Goal: Information Seeking & Learning: Learn about a topic

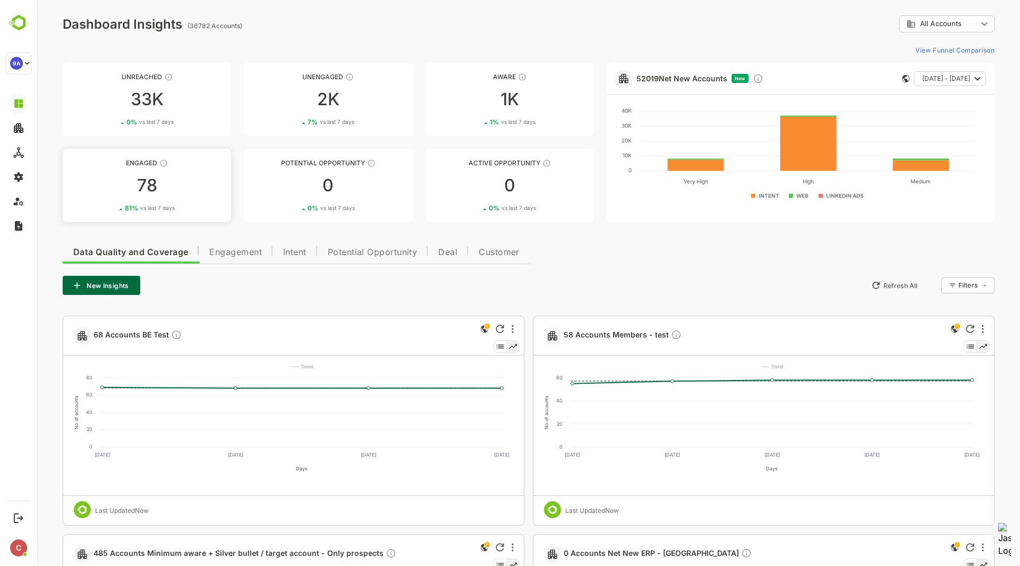
click at [139, 166] on div "Engaged" at bounding box center [147, 163] width 168 height 8
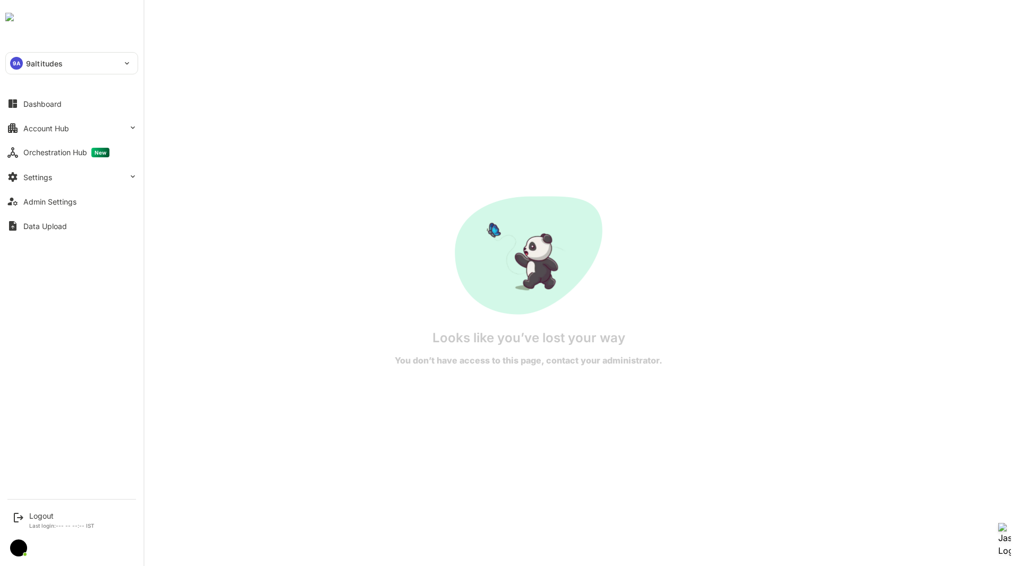
click at [32, 99] on div "Dashboard" at bounding box center [42, 103] width 38 height 9
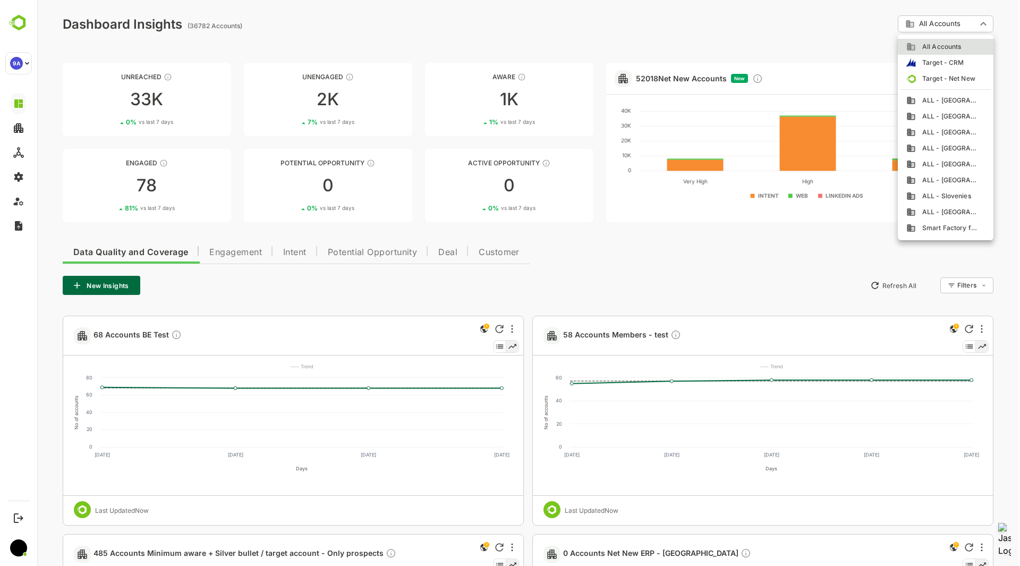
click at [963, 210] on div "ALL - [GEOGRAPHIC_DATA]" at bounding box center [945, 212] width 79 height 10
type input "**********"
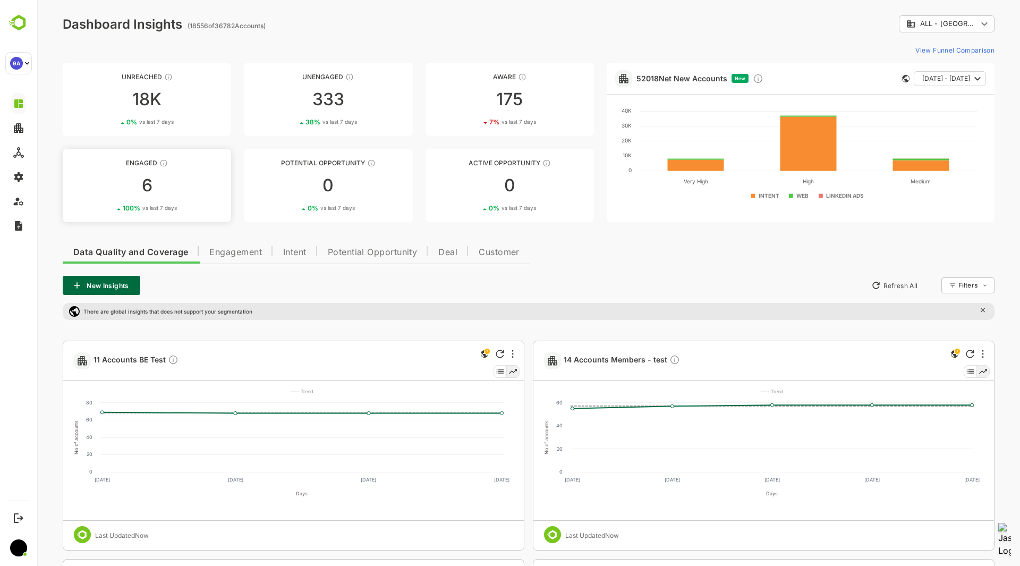
click at [145, 163] on div "Engaged" at bounding box center [147, 163] width 168 height 8
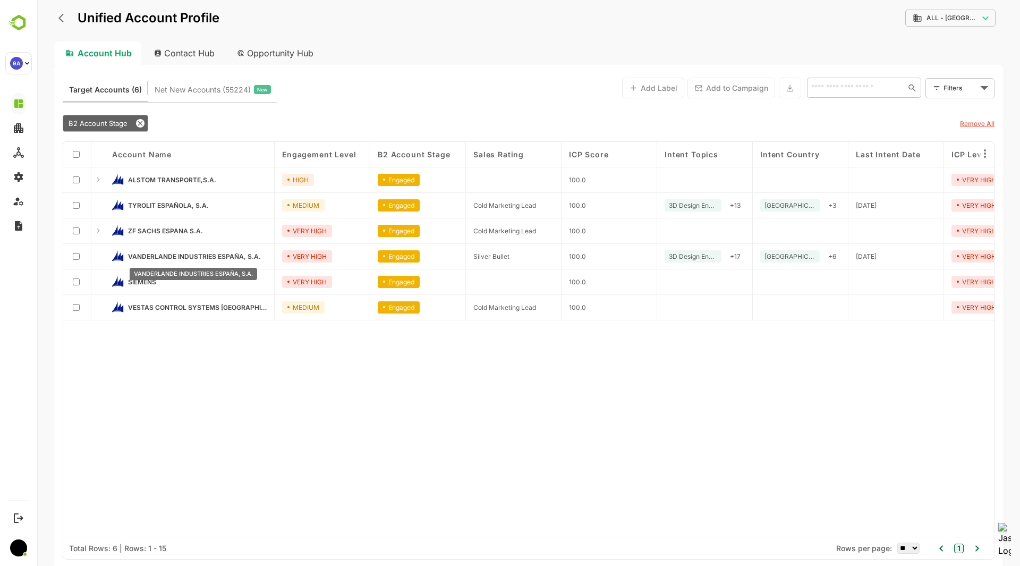
click at [230, 256] on span "VANDERLANDE INDUSTRIES ESPAÑA, S.A." at bounding box center [194, 256] width 133 height 8
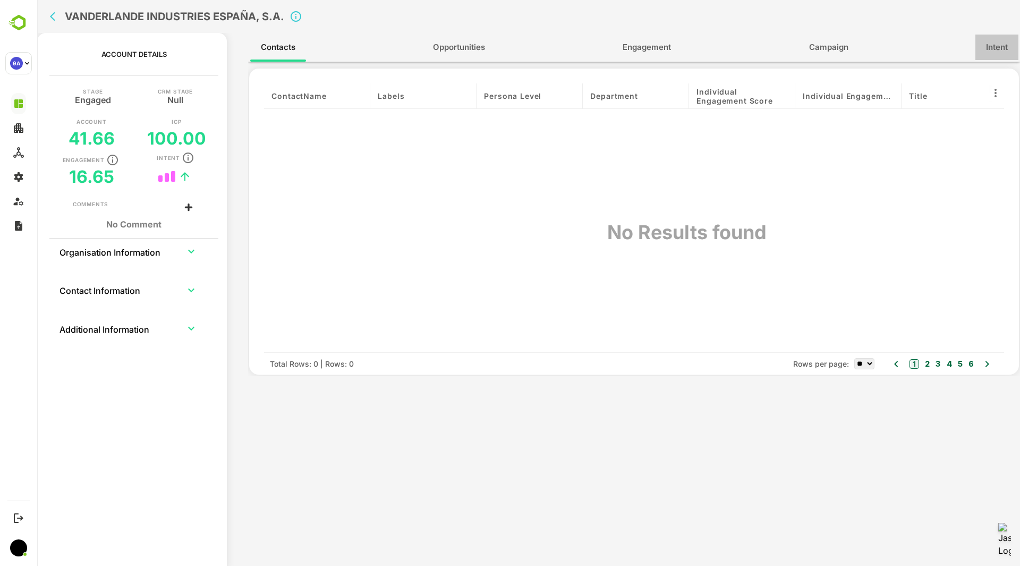
click at [978, 57] on button "Intent" at bounding box center [997, 48] width 43 height 26
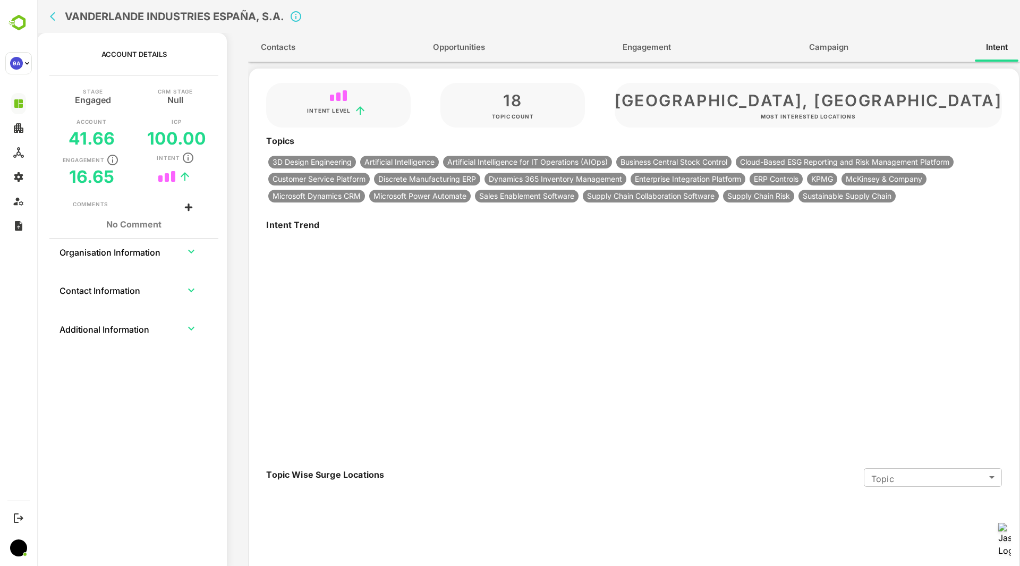
type input "**********"
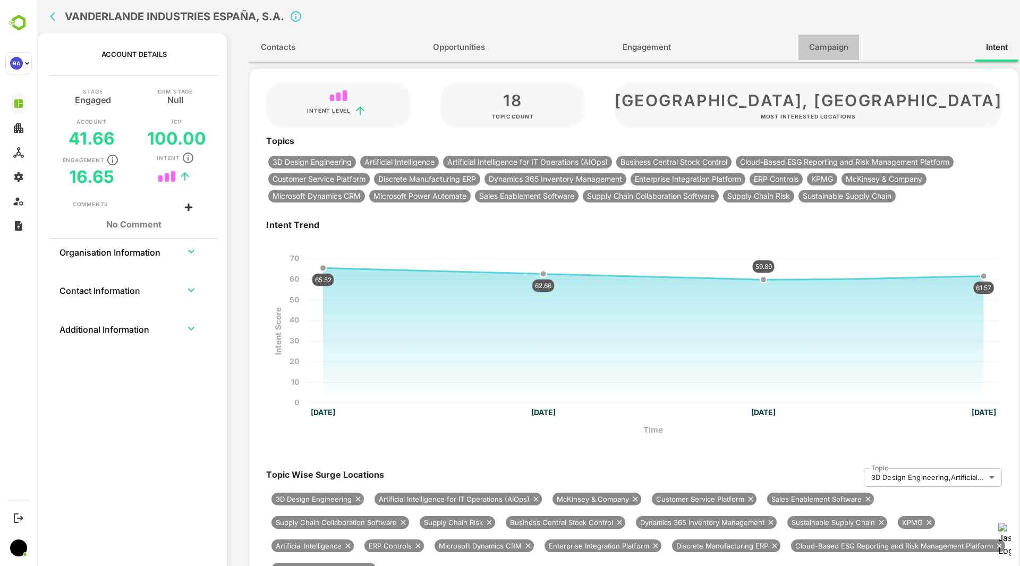
click at [824, 44] on span "Campaign" at bounding box center [828, 47] width 39 height 14
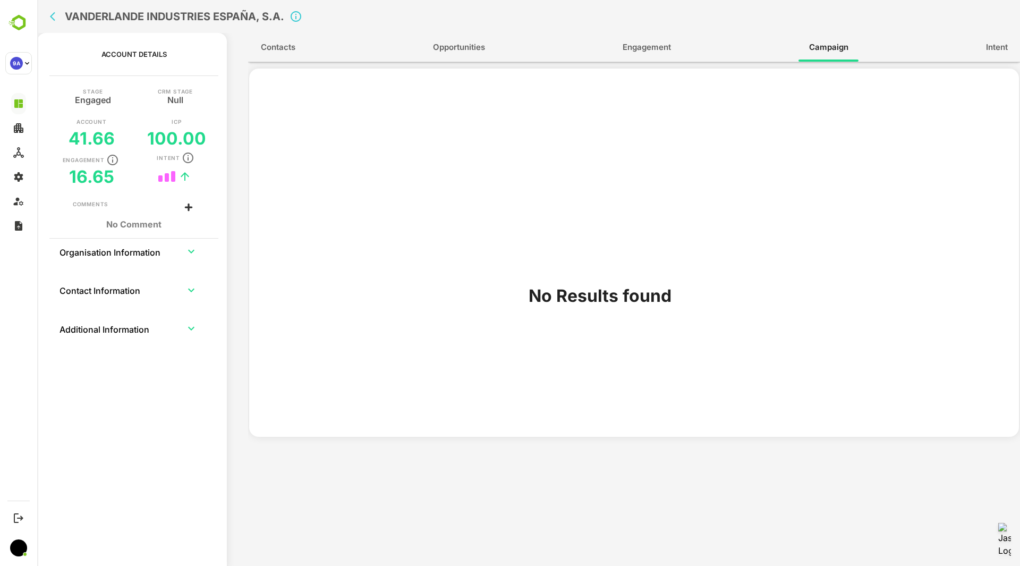
click at [687, 45] on div "Contacts Opportunities Engagement Campaign Intent" at bounding box center [634, 47] width 772 height 29
click at [667, 45] on span "Engagement" at bounding box center [647, 47] width 48 height 14
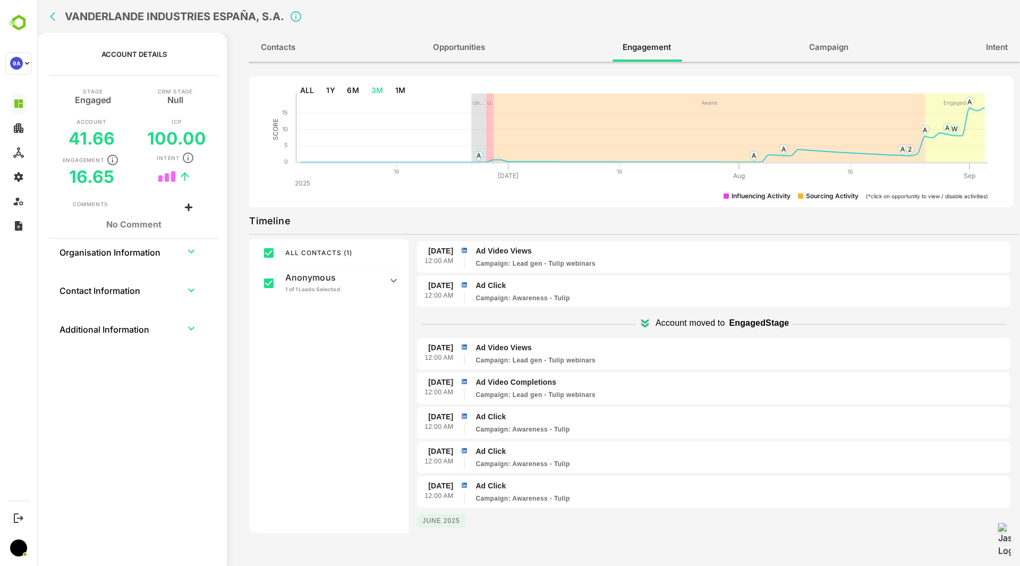
scroll to position [30, 0]
click at [537, 347] on p "Ad Video Views" at bounding box center [741, 347] width 531 height 11
click at [558, 355] on p "Campaign : Lead gen - Tulip webinars" at bounding box center [536, 360] width 120 height 10
click at [562, 360] on p "Campaign : Lead gen - Tulip webinars" at bounding box center [536, 360] width 120 height 10
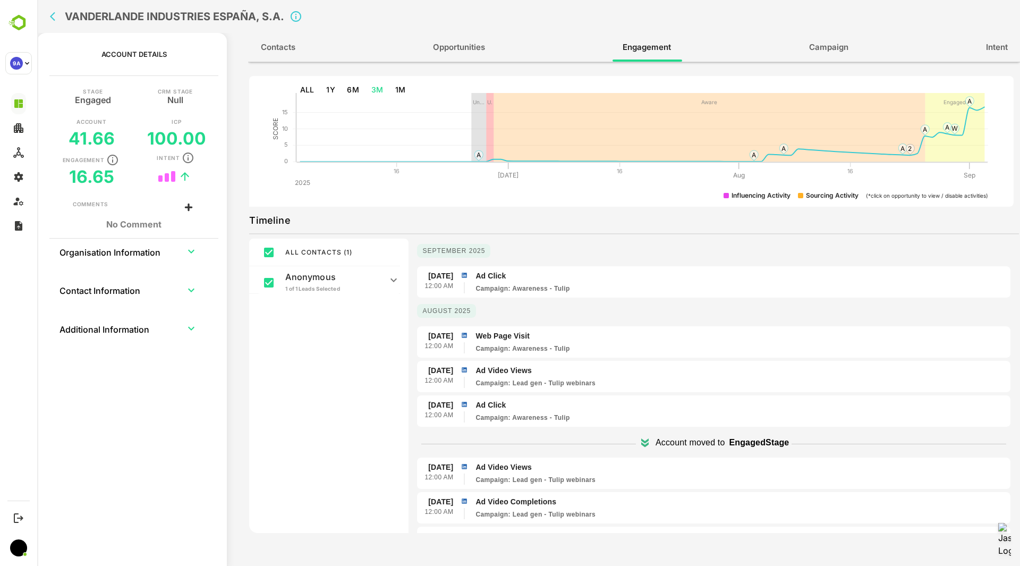
scroll to position [0, 0]
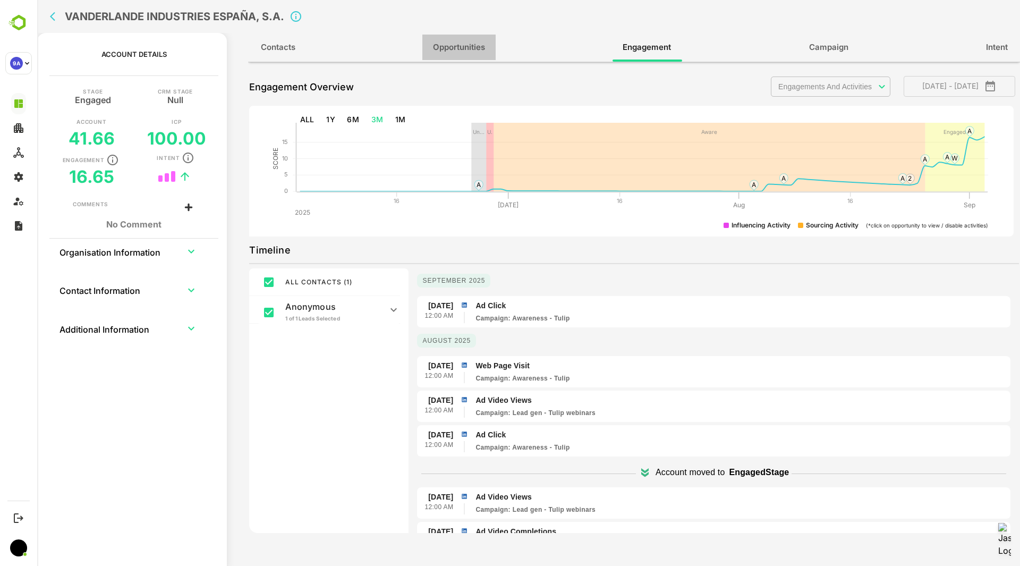
click at [479, 46] on span "Opportunities" at bounding box center [459, 47] width 52 height 14
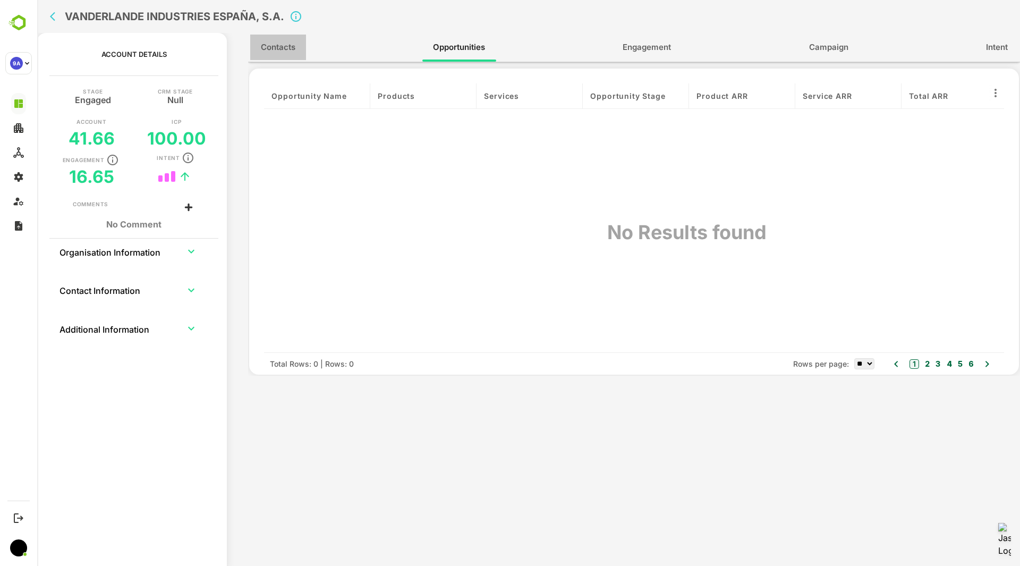
click at [292, 47] on span "Contacts" at bounding box center [278, 47] width 35 height 14
click at [273, 128] on div "contactName Labels Persona Level Department Individual Engagement Score Individ…" at bounding box center [634, 217] width 740 height 269
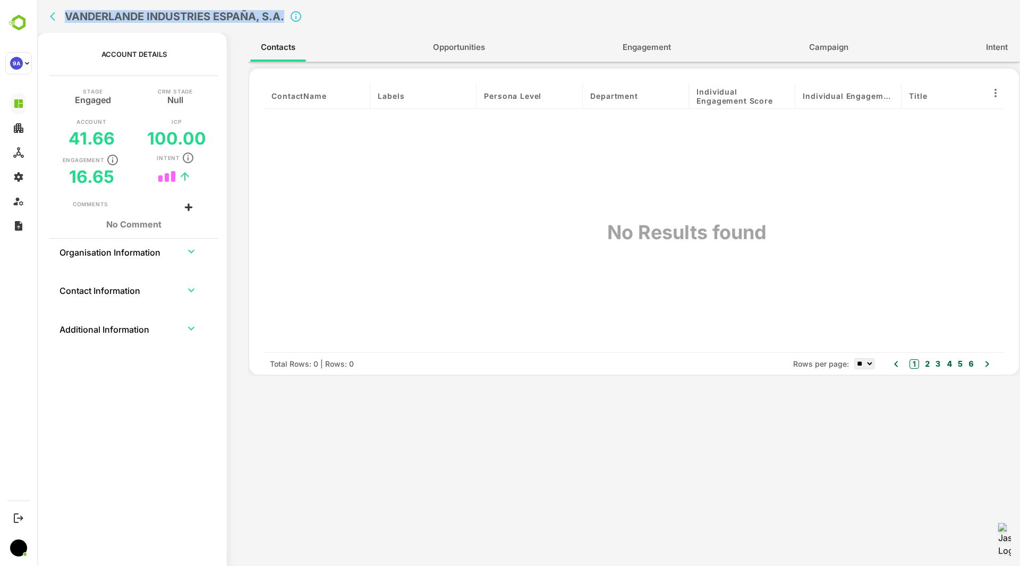
drag, startPoint x: 285, startPoint y: 17, endPoint x: 63, endPoint y: 5, distance: 222.4
click at [63, 5] on div "VANDERLANDE INDUSTRIES ESPAÑA, S.A." at bounding box center [354, 16] width 617 height 33
copy h2 "VANDERLANDE INDUSTRIES ESPAÑA, S.A."
